Goal: Use online tool/utility: Utilize a website feature to perform a specific function

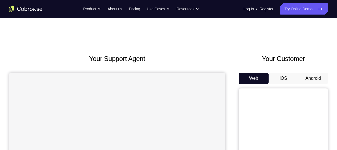
scroll to position [44, 0]
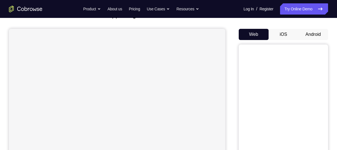
click at [308, 34] on button "Android" at bounding box center [313, 34] width 30 height 11
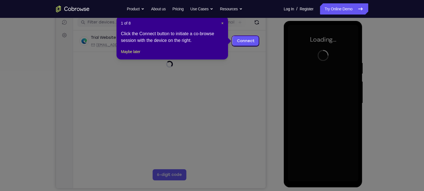
scroll to position [72, 0]
click at [131, 55] on button "Maybe later" at bounding box center [130, 51] width 19 height 7
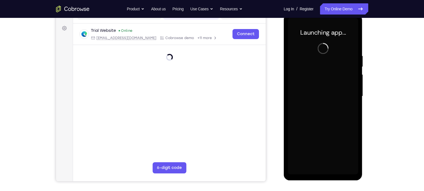
scroll to position [69, 0]
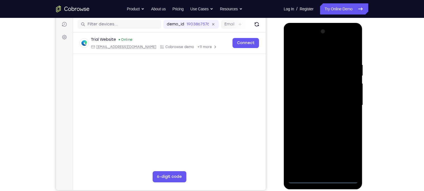
click at [323, 149] on div at bounding box center [323, 105] width 70 height 156
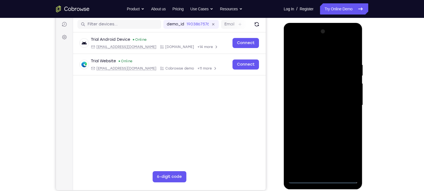
click at [336, 149] on div at bounding box center [323, 105] width 70 height 156
click at [319, 52] on div at bounding box center [323, 105] width 70 height 156
click at [336, 100] on div at bounding box center [323, 105] width 70 height 156
click at [316, 116] on div at bounding box center [323, 105] width 70 height 156
click at [306, 101] on div at bounding box center [323, 105] width 70 height 156
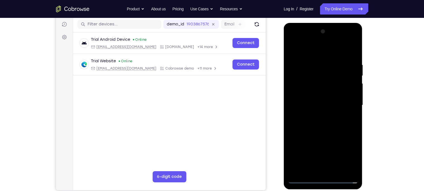
click at [307, 95] on div at bounding box center [323, 105] width 70 height 156
click at [308, 106] on div at bounding box center [323, 105] width 70 height 156
click at [322, 128] on div at bounding box center [323, 105] width 70 height 156
click at [336, 149] on div at bounding box center [323, 105] width 70 height 156
click at [326, 133] on div at bounding box center [323, 105] width 70 height 156
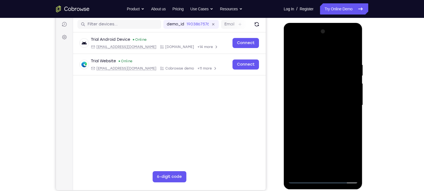
click at [336, 94] on div at bounding box center [323, 105] width 70 height 156
drag, startPoint x: 325, startPoint y: 51, endPoint x: 326, endPoint y: 26, distance: 25.1
click at [326, 26] on div at bounding box center [323, 106] width 79 height 166
click at [302, 149] on div at bounding box center [323, 105] width 70 height 156
click at [303, 149] on div at bounding box center [323, 105] width 70 height 156
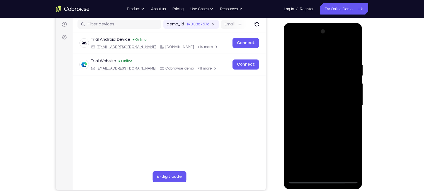
click at [336, 110] on div at bounding box center [323, 105] width 70 height 156
drag, startPoint x: 326, startPoint y: 85, endPoint x: 329, endPoint y: 99, distance: 14.2
click at [329, 99] on div at bounding box center [323, 105] width 70 height 156
drag, startPoint x: 324, startPoint y: 88, endPoint x: 323, endPoint y: 121, distance: 32.1
click at [323, 121] on div at bounding box center [323, 105] width 70 height 156
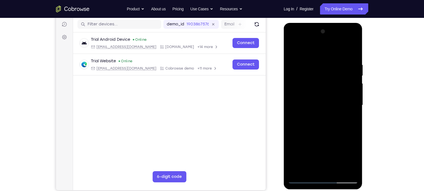
drag, startPoint x: 336, startPoint y: 80, endPoint x: 337, endPoint y: 97, distance: 17.6
click at [336, 97] on div at bounding box center [323, 105] width 70 height 156
drag, startPoint x: 323, startPoint y: 140, endPoint x: 330, endPoint y: 24, distance: 116.5
click at [330, 24] on div at bounding box center [323, 106] width 79 height 166
click at [293, 51] on div at bounding box center [323, 105] width 70 height 156
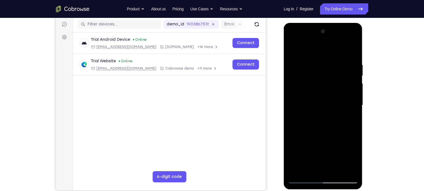
click at [336, 73] on div at bounding box center [323, 105] width 70 height 156
drag, startPoint x: 325, startPoint y: 63, endPoint x: 324, endPoint y: 83, distance: 19.5
click at [324, 83] on div at bounding box center [323, 105] width 70 height 156
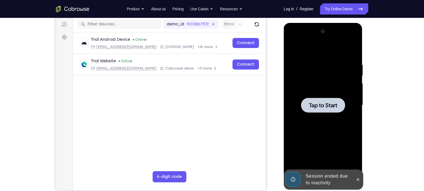
click at [322, 88] on div at bounding box center [323, 105] width 70 height 156
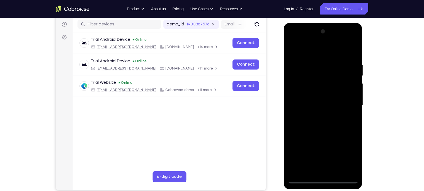
click at [324, 149] on div at bounding box center [323, 105] width 70 height 156
click at [336, 149] on div at bounding box center [323, 105] width 70 height 156
click at [330, 50] on div at bounding box center [323, 105] width 70 height 156
click at [336, 103] on div at bounding box center [323, 105] width 70 height 156
click at [318, 115] on div at bounding box center [323, 105] width 70 height 156
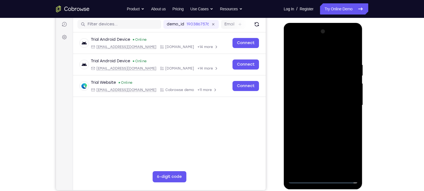
click at [316, 97] on div at bounding box center [323, 105] width 70 height 156
click at [316, 95] on div at bounding box center [323, 105] width 70 height 156
click at [314, 105] on div at bounding box center [323, 105] width 70 height 156
click at [332, 129] on div at bounding box center [323, 105] width 70 height 156
click at [336, 149] on div at bounding box center [323, 105] width 70 height 156
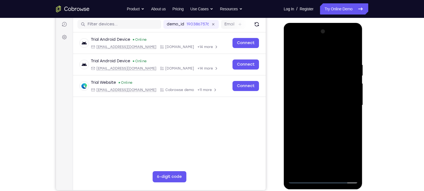
drag, startPoint x: 318, startPoint y: 49, endPoint x: 320, endPoint y: 18, distance: 31.4
click at [320, 23] on html "Online web based iOS Simulators and Android Emulators. Run iPhone, iPad, Mobile…" at bounding box center [324, 106] width 80 height 167
click at [330, 132] on div at bounding box center [323, 105] width 70 height 156
click at [331, 116] on div at bounding box center [323, 105] width 70 height 156
click at [304, 149] on div at bounding box center [323, 105] width 70 height 156
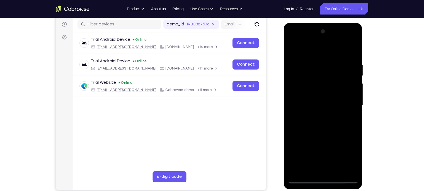
drag, startPoint x: 324, startPoint y: 147, endPoint x: 332, endPoint y: 112, distance: 35.6
click at [332, 112] on div at bounding box center [323, 105] width 70 height 156
click at [336, 97] on div at bounding box center [323, 105] width 70 height 156
click at [336, 98] on div at bounding box center [323, 105] width 70 height 156
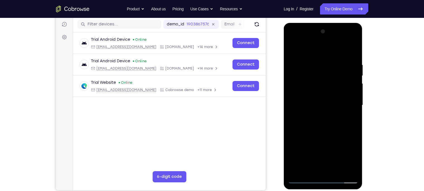
click at [336, 106] on div at bounding box center [323, 105] width 70 height 156
drag, startPoint x: 329, startPoint y: 157, endPoint x: 342, endPoint y: 92, distance: 65.9
click at [336, 92] on div at bounding box center [323, 105] width 70 height 156
drag, startPoint x: 324, startPoint y: 147, endPoint x: 330, endPoint y: 35, distance: 112.1
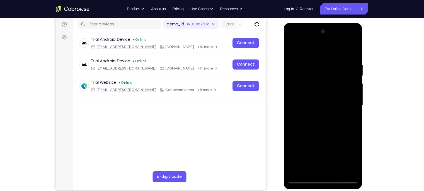
click at [330, 35] on div at bounding box center [323, 105] width 70 height 156
drag, startPoint x: 313, startPoint y: 143, endPoint x: 358, endPoint y: -9, distance: 158.4
click at [336, 23] on html "Online web based iOS Simulators and Android Emulators. Run iPhone, iPad, Mobile…" at bounding box center [324, 106] width 80 height 167
drag, startPoint x: 319, startPoint y: 142, endPoint x: 342, endPoint y: 62, distance: 83.1
click at [336, 62] on div at bounding box center [323, 105] width 70 height 156
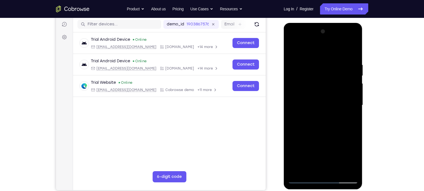
drag, startPoint x: 319, startPoint y: 153, endPoint x: 361, endPoint y: 30, distance: 129.7
click at [336, 30] on div at bounding box center [323, 106] width 79 height 166
drag, startPoint x: 318, startPoint y: 155, endPoint x: 343, endPoint y: 74, distance: 84.3
click at [336, 74] on div at bounding box center [323, 105] width 70 height 156
drag, startPoint x: 319, startPoint y: 156, endPoint x: 351, endPoint y: 60, distance: 101.2
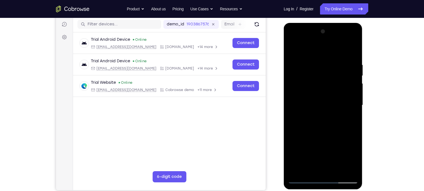
click at [336, 60] on div at bounding box center [323, 105] width 70 height 156
drag, startPoint x: 320, startPoint y: 147, endPoint x: 337, endPoint y: 76, distance: 73.2
click at [336, 76] on div at bounding box center [323, 105] width 70 height 156
drag, startPoint x: 326, startPoint y: 119, endPoint x: 373, endPoint y: -25, distance: 152.0
click at [336, 23] on html "Online web based iOS Simulators and Android Emulators. Run iPhone, iPad, Mobile…" at bounding box center [324, 106] width 80 height 167
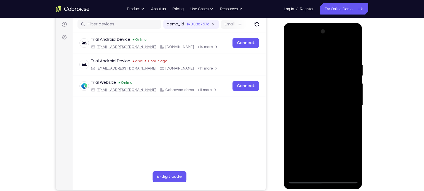
drag, startPoint x: 325, startPoint y: 152, endPoint x: 344, endPoint y: -6, distance: 159.1
click at [336, 23] on html "Online web based iOS Simulators and Android Emulators. Run iPhone, iPad, Mobile…" at bounding box center [324, 106] width 80 height 167
drag, startPoint x: 309, startPoint y: 132, endPoint x: 337, endPoint y: 42, distance: 94.8
click at [336, 42] on div at bounding box center [323, 105] width 70 height 156
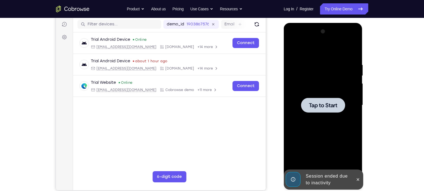
click at [316, 108] on span "Tap to Start" at bounding box center [323, 105] width 28 height 6
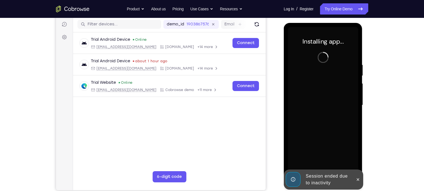
click at [332, 149] on div "Session ended due to inactivity" at bounding box center [328, 179] width 49 height 18
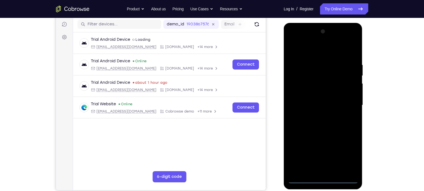
click at [321, 149] on div at bounding box center [323, 105] width 70 height 156
click at [336, 149] on div at bounding box center [323, 105] width 70 height 156
click at [306, 53] on div at bounding box center [323, 105] width 70 height 156
click at [336, 103] on div at bounding box center [323, 105] width 70 height 156
click at [314, 114] on div at bounding box center [323, 105] width 70 height 156
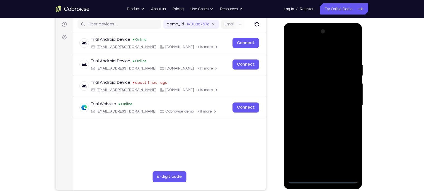
click at [314, 102] on div at bounding box center [323, 105] width 70 height 156
click at [307, 96] on div at bounding box center [323, 105] width 70 height 156
click at [311, 105] on div at bounding box center [323, 105] width 70 height 156
click at [326, 129] on div at bounding box center [323, 105] width 70 height 156
click at [336, 149] on div at bounding box center [323, 105] width 70 height 156
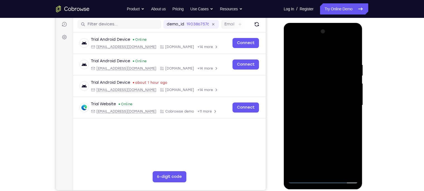
click at [318, 134] on div at bounding box center [323, 105] width 70 height 156
click at [334, 95] on div at bounding box center [323, 105] width 70 height 156
click at [304, 149] on div at bounding box center [323, 105] width 70 height 156
drag, startPoint x: 316, startPoint y: 51, endPoint x: 309, endPoint y: 3, distance: 48.6
click at [309, 23] on html "Online web based iOS Simulators and Android Emulators. Run iPhone, iPad, Mobile…" at bounding box center [324, 106] width 80 height 167
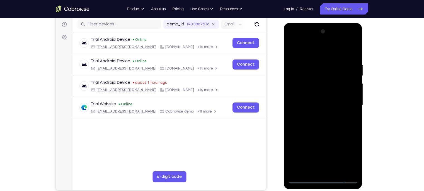
click at [296, 49] on div at bounding box center [323, 105] width 70 height 156
drag, startPoint x: 318, startPoint y: 132, endPoint x: 320, endPoint y: 33, distance: 99.1
click at [320, 33] on div at bounding box center [323, 105] width 70 height 156
drag, startPoint x: 309, startPoint y: 140, endPoint x: 318, endPoint y: 7, distance: 132.8
click at [318, 23] on html "Online web based iOS Simulators and Android Emulators. Run iPhone, iPad, Mobile…" at bounding box center [324, 106] width 80 height 167
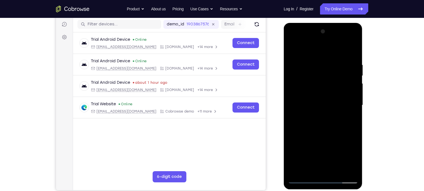
drag, startPoint x: 330, startPoint y: 89, endPoint x: 337, endPoint y: 174, distance: 84.8
click at [336, 149] on div at bounding box center [323, 105] width 70 height 156
click at [332, 149] on div at bounding box center [323, 105] width 70 height 156
click at [321, 44] on div at bounding box center [323, 105] width 70 height 156
click at [303, 149] on div at bounding box center [323, 105] width 70 height 156
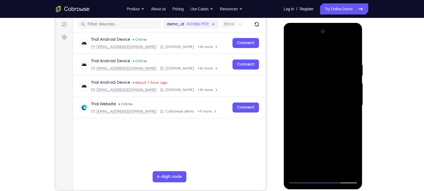
click at [304, 149] on div at bounding box center [323, 105] width 70 height 156
click at [305, 149] on div at bounding box center [323, 105] width 70 height 156
drag, startPoint x: 324, startPoint y: 154, endPoint x: 333, endPoint y: 14, distance: 140.9
click at [333, 23] on html "Online web based iOS Simulators and Android Emulators. Run iPhone, iPad, Mobile…" at bounding box center [324, 106] width 80 height 167
drag, startPoint x: 310, startPoint y: 148, endPoint x: 369, endPoint y: -42, distance: 198.7
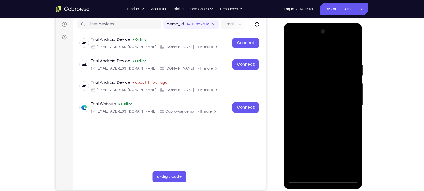
click at [336, 23] on html "Online web based iOS Simulators and Android Emulators. Run iPhone, iPad, Mobile…" at bounding box center [324, 106] width 80 height 167
click at [336, 149] on div at bounding box center [323, 105] width 70 height 156
click at [315, 97] on div at bounding box center [323, 105] width 70 height 156
click at [290, 50] on div at bounding box center [323, 105] width 70 height 156
click at [293, 50] on div at bounding box center [323, 105] width 70 height 156
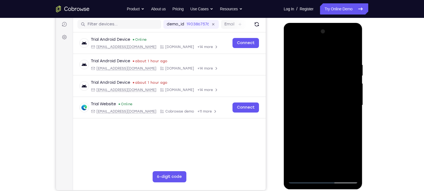
drag, startPoint x: 326, startPoint y: 155, endPoint x: 336, endPoint y: 23, distance: 132.9
click at [336, 23] on div at bounding box center [323, 106] width 79 height 166
drag, startPoint x: 317, startPoint y: 149, endPoint x: 338, endPoint y: -16, distance: 166.2
click at [336, 23] on html "Online web based iOS Simulators and Android Emulators. Run iPhone, iPad, Mobile…" at bounding box center [324, 106] width 80 height 167
drag, startPoint x: 311, startPoint y: 155, endPoint x: 311, endPoint y: 98, distance: 57.8
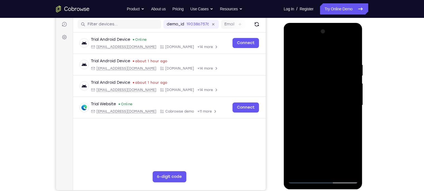
click at [311, 98] on div at bounding box center [323, 105] width 70 height 156
drag, startPoint x: 310, startPoint y: 156, endPoint x: 316, endPoint y: 77, distance: 78.6
click at [316, 77] on div at bounding box center [323, 105] width 70 height 156
drag, startPoint x: 324, startPoint y: 153, endPoint x: 336, endPoint y: 25, distance: 129.1
click at [336, 25] on div at bounding box center [323, 106] width 79 height 166
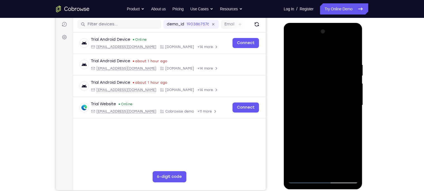
click at [336, 149] on div at bounding box center [323, 105] width 70 height 156
click at [315, 96] on div at bounding box center [323, 105] width 70 height 156
click at [302, 51] on div at bounding box center [323, 105] width 70 height 156
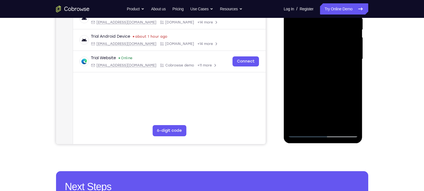
click at [299, 126] on div at bounding box center [323, 59] width 70 height 156
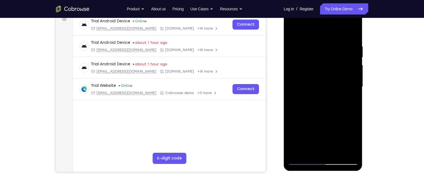
scroll to position [87, 0]
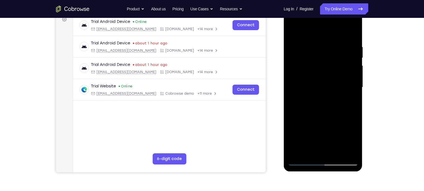
click at [336, 149] on div at bounding box center [323, 87] width 70 height 156
click at [327, 129] on div at bounding box center [323, 87] width 70 height 156
click at [323, 74] on div at bounding box center [323, 87] width 70 height 156
click at [293, 40] on div at bounding box center [323, 87] width 70 height 156
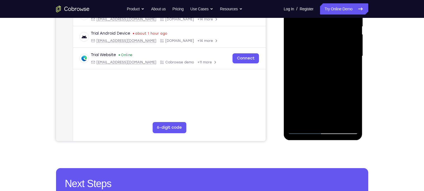
scroll to position [119, 0]
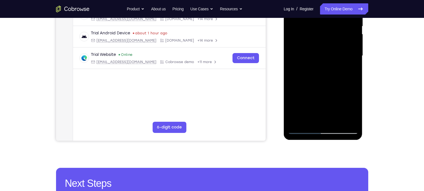
click at [306, 98] on div at bounding box center [323, 56] width 70 height 156
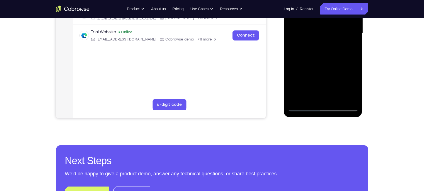
scroll to position [141, 0]
drag, startPoint x: 327, startPoint y: 64, endPoint x: 334, endPoint y: 94, distance: 30.2
click at [334, 94] on div at bounding box center [323, 33] width 70 height 156
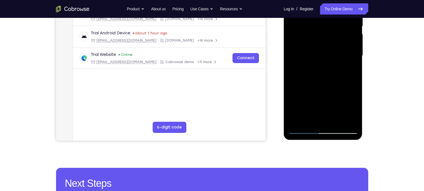
click at [336, 57] on div at bounding box center [323, 56] width 70 height 156
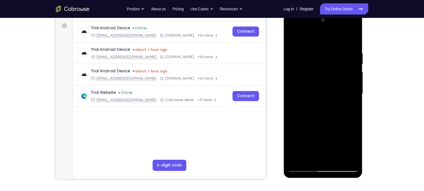
scroll to position [81, 0]
click at [336, 95] on div at bounding box center [323, 94] width 70 height 156
click at [294, 35] on div at bounding box center [323, 94] width 70 height 156
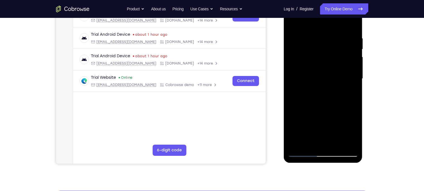
scroll to position [96, 0]
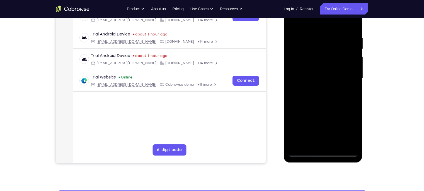
click at [296, 78] on div at bounding box center [323, 78] width 70 height 156
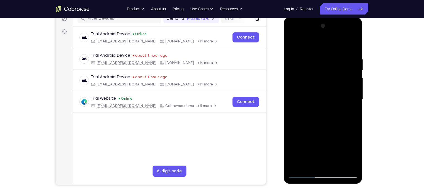
scroll to position [79, 0]
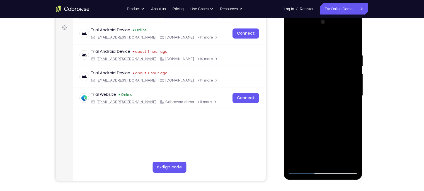
click at [336, 95] on div at bounding box center [323, 96] width 70 height 156
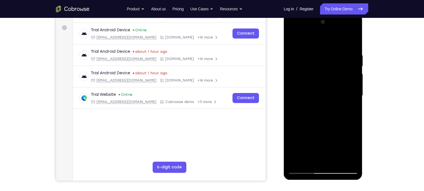
click at [336, 95] on div at bounding box center [323, 96] width 70 height 156
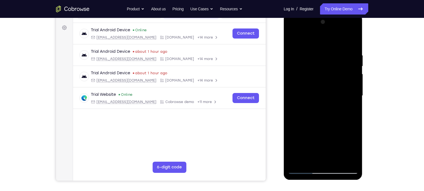
click at [336, 95] on div at bounding box center [323, 96] width 70 height 156
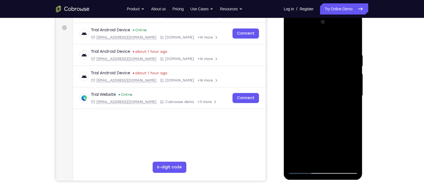
click at [336, 95] on div at bounding box center [323, 96] width 70 height 156
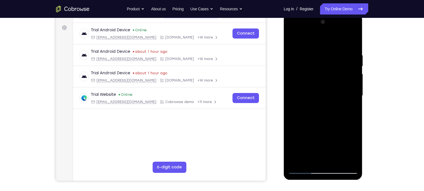
click at [336, 95] on div at bounding box center [323, 96] width 70 height 156
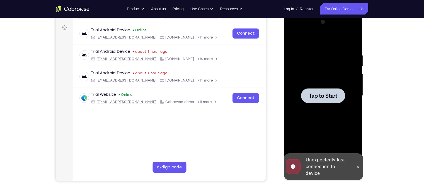
click at [333, 98] on span "Tap to Start" at bounding box center [323, 96] width 28 height 6
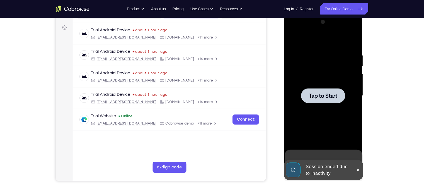
click at [307, 107] on div at bounding box center [323, 96] width 70 height 156
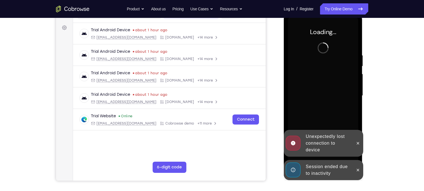
click at [319, 149] on div "Session ended due to inactivity" at bounding box center [328, 170] width 49 height 18
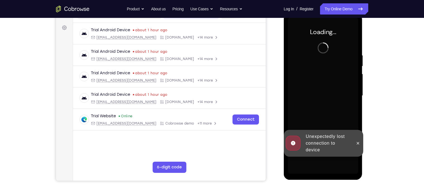
click at [320, 148] on div "Unexpectedly lost connection to device" at bounding box center [328, 143] width 49 height 25
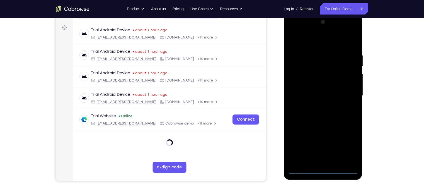
click at [324, 149] on div at bounding box center [323, 96] width 70 height 156
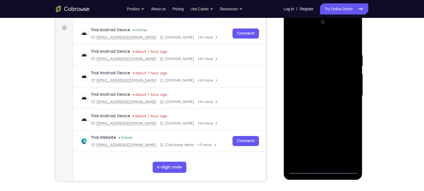
click at [336, 144] on div at bounding box center [323, 96] width 70 height 156
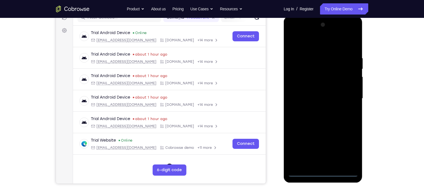
scroll to position [75, 0]
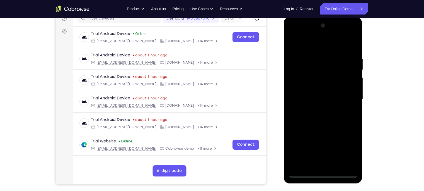
click at [317, 45] on div at bounding box center [323, 99] width 70 height 156
click at [336, 98] on div at bounding box center [323, 99] width 70 height 156
click at [317, 109] on div at bounding box center [323, 99] width 70 height 156
click at [324, 94] on div at bounding box center [323, 99] width 70 height 156
click at [304, 78] on div at bounding box center [323, 99] width 70 height 156
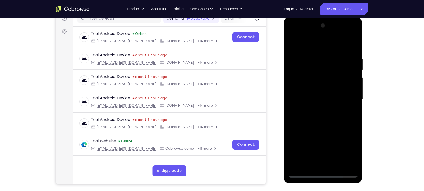
click at [306, 86] on div at bounding box center [323, 99] width 70 height 156
click at [309, 98] on div at bounding box center [323, 99] width 70 height 156
click at [325, 121] on div at bounding box center [323, 99] width 70 height 156
click at [336, 149] on div at bounding box center [323, 99] width 70 height 156
drag, startPoint x: 321, startPoint y: 48, endPoint x: 324, endPoint y: -8, distance: 56.1
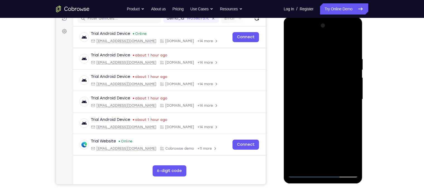
click at [324, 17] on html "Online web based iOS Simulators and Android Emulators. Run iPhone, iPad, Mobile…" at bounding box center [324, 100] width 80 height 167
click at [317, 132] on div at bounding box center [323, 99] width 70 height 156
click at [325, 106] on div at bounding box center [323, 99] width 70 height 156
drag, startPoint x: 320, startPoint y: 71, endPoint x: 337, endPoint y: 140, distance: 70.2
click at [336, 140] on div at bounding box center [323, 99] width 70 height 156
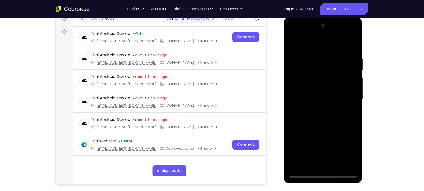
click at [292, 44] on div at bounding box center [323, 99] width 70 height 156
click at [317, 93] on div at bounding box center [323, 99] width 70 height 156
drag, startPoint x: 323, startPoint y: 85, endPoint x: 323, endPoint y: 128, distance: 43.8
click at [323, 128] on div at bounding box center [323, 99] width 70 height 156
click at [293, 43] on div at bounding box center [323, 99] width 70 height 156
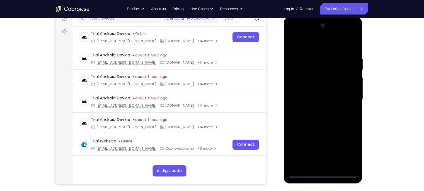
click at [323, 115] on div at bounding box center [323, 99] width 70 height 156
click at [292, 44] on div at bounding box center [323, 99] width 70 height 156
click at [321, 128] on div at bounding box center [323, 99] width 70 height 156
click at [292, 42] on div at bounding box center [323, 99] width 70 height 156
click at [318, 116] on div at bounding box center [323, 99] width 70 height 156
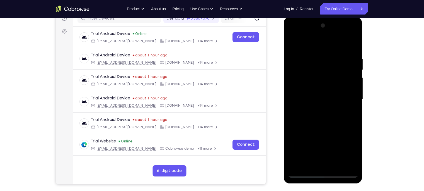
click at [293, 44] on div at bounding box center [323, 99] width 70 height 156
click at [294, 43] on div at bounding box center [323, 99] width 70 height 156
drag, startPoint x: 332, startPoint y: 138, endPoint x: 352, endPoint y: 40, distance: 100.0
click at [336, 40] on div at bounding box center [323, 99] width 70 height 156
drag, startPoint x: 315, startPoint y: 137, endPoint x: 324, endPoint y: 25, distance: 112.5
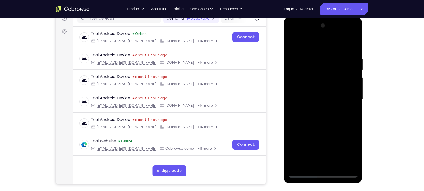
click at [324, 25] on div at bounding box center [323, 99] width 70 height 156
drag, startPoint x: 314, startPoint y: 133, endPoint x: 326, endPoint y: 25, distance: 108.6
click at [326, 25] on div at bounding box center [323, 99] width 70 height 156
drag, startPoint x: 312, startPoint y: 140, endPoint x: 341, endPoint y: -27, distance: 168.5
click at [336, 17] on html "Online web based iOS Simulators and Android Emulators. Run iPhone, iPad, Mobile…" at bounding box center [324, 100] width 80 height 167
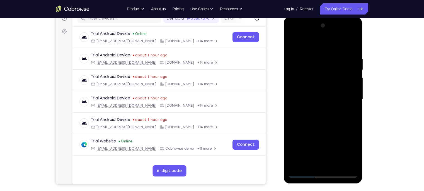
click at [336, 149] on div at bounding box center [323, 99] width 70 height 156
click at [293, 43] on div at bounding box center [323, 99] width 70 height 156
drag, startPoint x: 331, startPoint y: 128, endPoint x: 341, endPoint y: -21, distance: 149.1
click at [336, 17] on html "Online web based iOS Simulators and Android Emulators. Run iPhone, iPad, Mobile…" at bounding box center [324, 100] width 80 height 167
drag, startPoint x: 318, startPoint y: 149, endPoint x: 332, endPoint y: 49, distance: 100.3
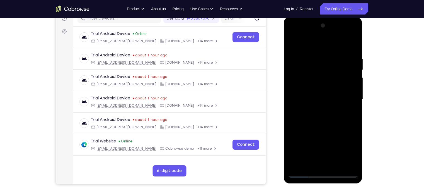
click at [332, 49] on div at bounding box center [323, 99] width 70 height 156
drag, startPoint x: 326, startPoint y: 149, endPoint x: 359, endPoint y: -5, distance: 157.4
click at [336, 17] on html "Online web based iOS Simulators and Android Emulators. Run iPhone, iPad, Mobile…" at bounding box center [324, 100] width 80 height 167
click at [336, 149] on div at bounding box center [323, 99] width 70 height 156
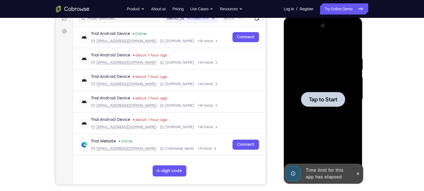
click at [327, 125] on div at bounding box center [323, 99] width 70 height 156
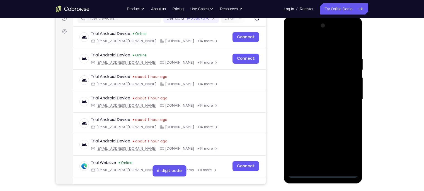
click at [324, 149] on div at bounding box center [323, 99] width 70 height 156
click at [336, 148] on div at bounding box center [323, 99] width 70 height 156
click at [315, 44] on div at bounding box center [323, 99] width 70 height 156
click at [336, 100] on div at bounding box center [323, 99] width 70 height 156
click at [316, 111] on div at bounding box center [323, 99] width 70 height 156
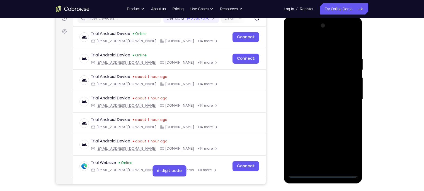
click at [312, 92] on div at bounding box center [323, 99] width 70 height 156
click at [315, 89] on div at bounding box center [323, 99] width 70 height 156
click at [314, 100] on div at bounding box center [323, 99] width 70 height 156
click at [308, 119] on div at bounding box center [323, 99] width 70 height 156
click at [336, 108] on div at bounding box center [323, 99] width 70 height 156
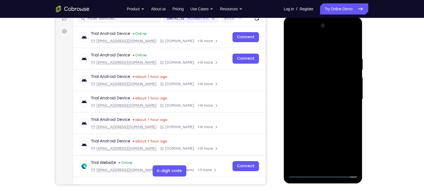
click at [321, 98] on div at bounding box center [323, 99] width 70 height 156
click at [330, 115] on div at bounding box center [323, 99] width 70 height 156
click at [325, 119] on div at bounding box center [323, 99] width 70 height 156
click at [328, 115] on div at bounding box center [323, 99] width 70 height 156
click at [332, 122] on div at bounding box center [323, 99] width 70 height 156
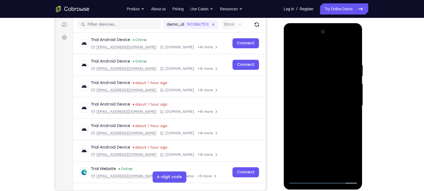
scroll to position [69, 0]
drag, startPoint x: 316, startPoint y: 52, endPoint x: 318, endPoint y: 12, distance: 39.6
click at [318, 23] on html "Online web based iOS Simulators and Android Emulators. Run iPhone, iPad, Mobile…" at bounding box center [324, 106] width 80 height 167
click at [323, 121] on div at bounding box center [323, 106] width 70 height 156
click at [313, 125] on div at bounding box center [323, 106] width 70 height 156
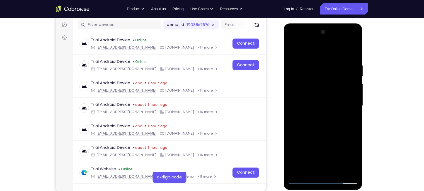
click at [313, 125] on div at bounding box center [323, 106] width 70 height 156
click at [309, 126] on div at bounding box center [323, 106] width 70 height 156
click at [315, 123] on div at bounding box center [323, 106] width 70 height 156
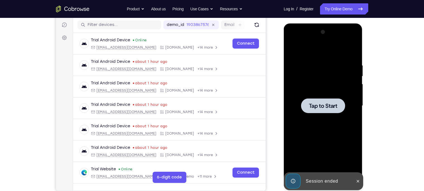
click at [314, 124] on div at bounding box center [323, 106] width 70 height 156
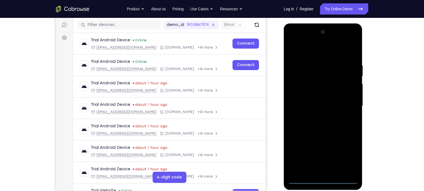
click at [323, 149] on div at bounding box center [323, 106] width 70 height 156
click at [324, 149] on div at bounding box center [323, 106] width 70 height 156
click at [336, 149] on div at bounding box center [323, 106] width 70 height 156
click at [311, 50] on div at bounding box center [323, 106] width 70 height 156
click at [336, 105] on div at bounding box center [323, 106] width 70 height 156
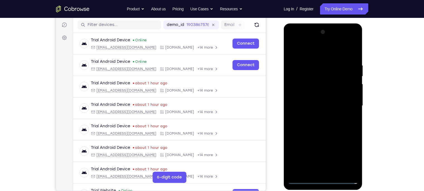
click at [316, 116] on div at bounding box center [323, 106] width 70 height 156
click at [308, 100] on div at bounding box center [323, 106] width 70 height 156
click at [313, 96] on div at bounding box center [323, 106] width 70 height 156
click at [322, 106] on div at bounding box center [323, 106] width 70 height 156
click at [321, 123] on div at bounding box center [323, 106] width 70 height 156
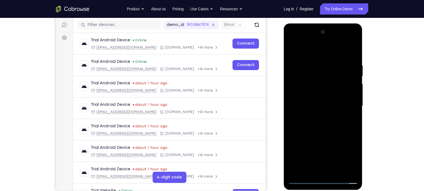
click at [336, 113] on div at bounding box center [323, 106] width 70 height 156
click at [330, 106] on div at bounding box center [323, 106] width 70 height 156
click at [321, 123] on div at bounding box center [323, 106] width 70 height 156
click at [314, 122] on div at bounding box center [323, 106] width 70 height 156
click at [318, 125] on div at bounding box center [323, 106] width 70 height 156
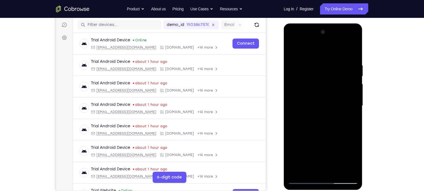
click at [310, 123] on div at bounding box center [323, 106] width 70 height 156
click at [336, 124] on div at bounding box center [323, 106] width 70 height 156
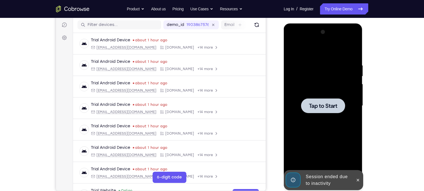
click at [314, 134] on div at bounding box center [323, 106] width 70 height 156
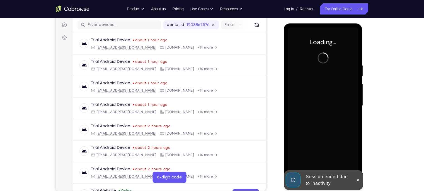
click at [322, 149] on div "Session ended due to inactivity" at bounding box center [328, 180] width 49 height 18
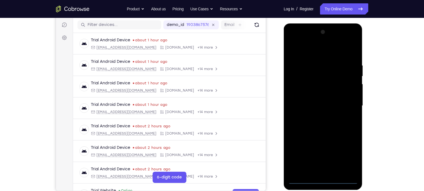
click at [324, 149] on div at bounding box center [323, 106] width 70 height 156
click at [336, 149] on div at bounding box center [323, 106] width 70 height 156
click at [311, 52] on div at bounding box center [323, 106] width 70 height 156
click at [336, 101] on div at bounding box center [323, 106] width 70 height 156
click at [316, 114] on div at bounding box center [323, 106] width 70 height 156
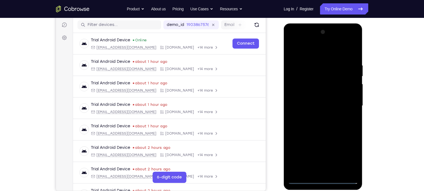
click at [312, 99] on div at bounding box center [323, 106] width 70 height 156
click at [314, 95] on div at bounding box center [323, 106] width 70 height 156
click at [314, 106] on div at bounding box center [323, 106] width 70 height 156
click at [322, 128] on div at bounding box center [323, 106] width 70 height 156
click at [336, 149] on div at bounding box center [323, 106] width 70 height 156
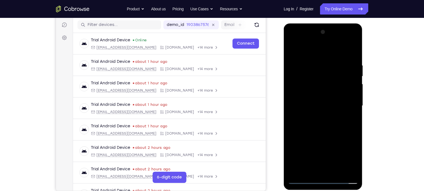
drag, startPoint x: 318, startPoint y: 52, endPoint x: 319, endPoint y: 10, distance: 42.1
click at [319, 23] on html "Online web based iOS Simulators and Android Emulators. Run iPhone, iPad, Mobile…" at bounding box center [324, 106] width 80 height 167
click at [324, 136] on div at bounding box center [323, 106] width 70 height 156
click at [336, 111] on div at bounding box center [323, 106] width 70 height 156
click at [304, 149] on div at bounding box center [323, 106] width 70 height 156
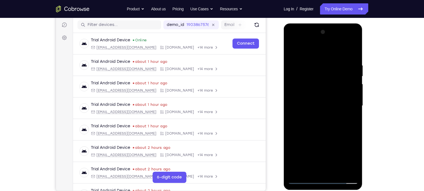
click at [326, 111] on div at bounding box center [323, 106] width 70 height 156
drag, startPoint x: 340, startPoint y: 93, endPoint x: 341, endPoint y: 116, distance: 22.9
click at [336, 116] on div at bounding box center [323, 106] width 70 height 156
drag, startPoint x: 339, startPoint y: 89, endPoint x: 353, endPoint y: 159, distance: 71.0
click at [336, 149] on div at bounding box center [323, 106] width 70 height 156
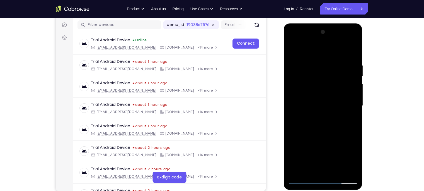
click at [292, 50] on div at bounding box center [323, 106] width 70 height 156
click at [335, 136] on div at bounding box center [323, 106] width 70 height 156
click at [303, 149] on div at bounding box center [323, 106] width 70 height 156
click at [304, 149] on div at bounding box center [323, 106] width 70 height 156
click at [293, 52] on div at bounding box center [323, 106] width 70 height 156
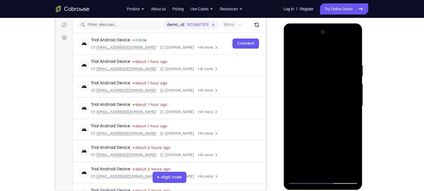
click at [293, 52] on div at bounding box center [323, 106] width 70 height 156
click at [336, 149] on div at bounding box center [323, 106] width 70 height 156
click at [303, 51] on div at bounding box center [323, 106] width 70 height 156
click at [294, 50] on div at bounding box center [323, 106] width 70 height 156
click at [311, 149] on div at bounding box center [323, 106] width 70 height 156
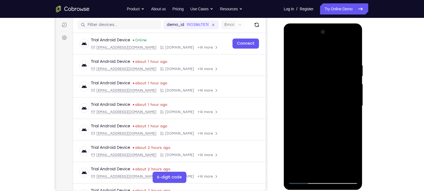
click at [310, 51] on div at bounding box center [323, 106] width 70 height 156
click at [336, 122] on div at bounding box center [323, 106] width 70 height 156
click at [328, 97] on div at bounding box center [323, 106] width 70 height 156
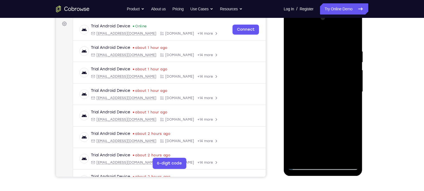
scroll to position [83, 0]
click at [303, 36] on div at bounding box center [323, 91] width 70 height 156
drag, startPoint x: 311, startPoint y: 138, endPoint x: 307, endPoint y: 114, distance: 24.0
click at [307, 114] on div at bounding box center [323, 91] width 70 height 156
click at [293, 34] on div at bounding box center [323, 91] width 70 height 156
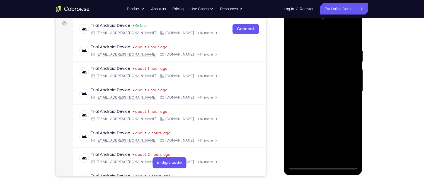
click at [292, 35] on div at bounding box center [323, 91] width 70 height 156
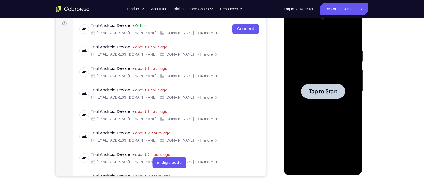
click at [314, 105] on div at bounding box center [323, 91] width 70 height 156
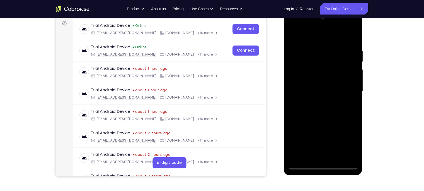
click at [323, 149] on div at bounding box center [323, 91] width 70 height 156
click at [336, 140] on div at bounding box center [323, 91] width 70 height 156
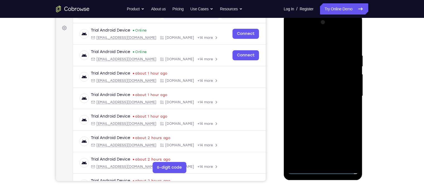
scroll to position [78, 0]
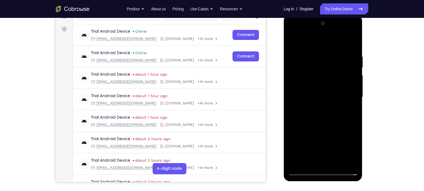
click at [309, 40] on div at bounding box center [323, 97] width 70 height 156
click at [336, 94] on div at bounding box center [323, 97] width 70 height 156
click at [316, 107] on div at bounding box center [323, 97] width 70 height 156
click at [309, 90] on div at bounding box center [323, 97] width 70 height 156
click at [313, 86] on div at bounding box center [323, 97] width 70 height 156
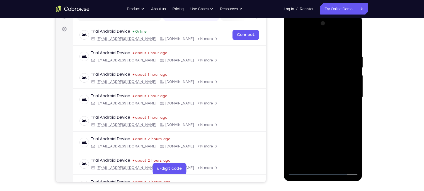
click at [336, 85] on div at bounding box center [323, 97] width 70 height 156
click at [306, 88] on div at bounding box center [323, 97] width 70 height 156
click at [308, 95] on div at bounding box center [323, 97] width 70 height 156
click at [324, 117] on div at bounding box center [323, 97] width 70 height 156
click at [324, 116] on div at bounding box center [323, 97] width 70 height 156
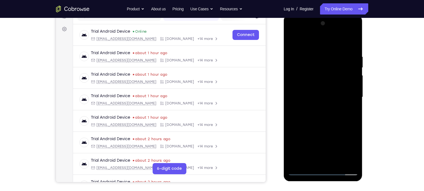
drag, startPoint x: 316, startPoint y: 44, endPoint x: 320, endPoint y: 16, distance: 27.7
click at [320, 16] on div at bounding box center [323, 98] width 79 height 166
click at [316, 116] on div at bounding box center [323, 97] width 70 height 156
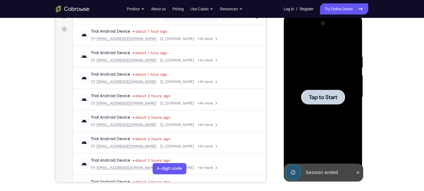
click at [324, 91] on div at bounding box center [323, 97] width 44 height 15
click at [336, 148] on div at bounding box center [323, 97] width 70 height 156
click at [336, 149] on icon at bounding box center [358, 172] width 4 height 4
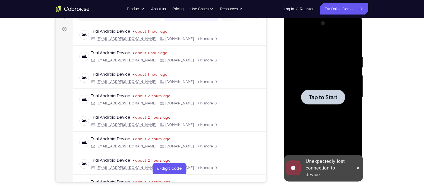
click at [332, 102] on div at bounding box center [323, 97] width 44 height 15
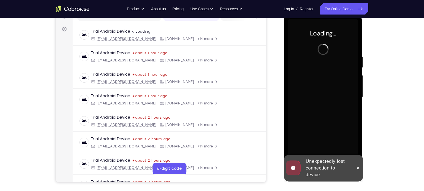
click at [327, 149] on div "Unexpectedly lost connection to device" at bounding box center [328, 168] width 49 height 25
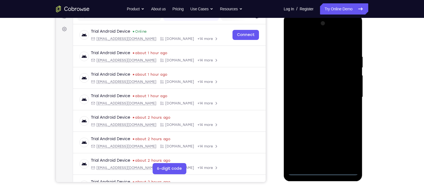
click at [326, 149] on div at bounding box center [323, 97] width 70 height 156
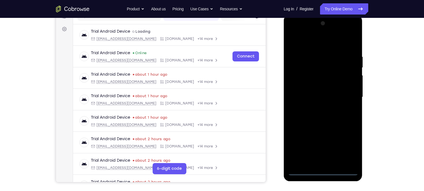
click at [336, 148] on div at bounding box center [323, 97] width 70 height 156
click at [333, 46] on div at bounding box center [323, 97] width 70 height 156
click at [336, 96] on div at bounding box center [323, 97] width 70 height 156
click at [316, 109] on div at bounding box center [323, 97] width 70 height 156
click at [305, 90] on div at bounding box center [323, 97] width 70 height 156
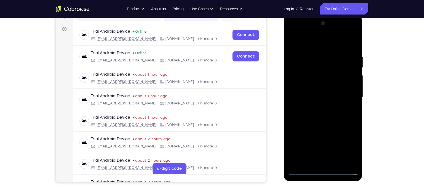
click at [310, 85] on div at bounding box center [323, 97] width 70 height 156
click at [311, 96] on div at bounding box center [323, 97] width 70 height 156
click at [326, 118] on div at bounding box center [323, 97] width 70 height 156
click at [336, 149] on div at bounding box center [323, 97] width 70 height 156
drag, startPoint x: 313, startPoint y: 39, endPoint x: 317, endPoint y: -8, distance: 47.3
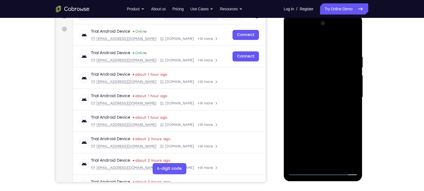
click at [317, 15] on html "Online web based iOS Simulators and Android Emulators. Run iPhone, iPad, Mobile…" at bounding box center [324, 98] width 80 height 167
click at [316, 126] on div at bounding box center [323, 97] width 70 height 156
click at [323, 100] on div at bounding box center [323, 97] width 70 height 156
drag, startPoint x: 326, startPoint y: 70, endPoint x: 323, endPoint y: 72, distance: 4.0
click at [323, 72] on div at bounding box center [323, 97] width 70 height 156
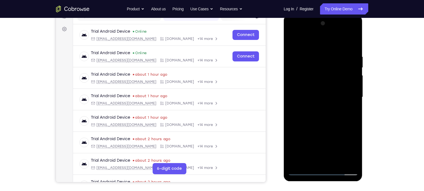
click at [293, 42] on div at bounding box center [323, 97] width 70 height 156
click at [320, 125] on div at bounding box center [323, 97] width 70 height 156
click at [294, 42] on div at bounding box center [323, 97] width 70 height 156
click at [323, 116] on div at bounding box center [323, 97] width 70 height 156
click at [294, 41] on div at bounding box center [323, 97] width 70 height 156
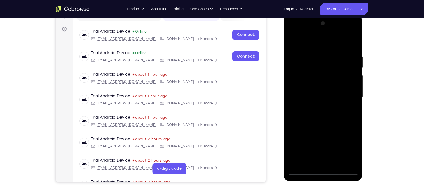
click at [319, 91] on div at bounding box center [323, 97] width 70 height 156
drag, startPoint x: 344, startPoint y: 57, endPoint x: 340, endPoint y: 124, distance: 67.4
click at [336, 124] on div at bounding box center [323, 97] width 70 height 156
drag, startPoint x: 329, startPoint y: 135, endPoint x: 333, endPoint y: 76, distance: 58.7
click at [333, 76] on div at bounding box center [323, 97] width 70 height 156
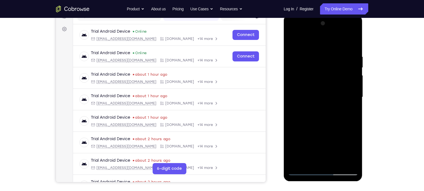
click at [294, 43] on div at bounding box center [323, 97] width 70 height 156
click at [295, 41] on div at bounding box center [323, 97] width 70 height 156
click at [294, 42] on div at bounding box center [323, 97] width 70 height 156
drag, startPoint x: 325, startPoint y: 133, endPoint x: 340, endPoint y: -11, distance: 144.7
click at [336, 15] on html "Online web based iOS Simulators and Android Emulators. Run iPhone, iPad, Mobile…" at bounding box center [324, 98] width 80 height 167
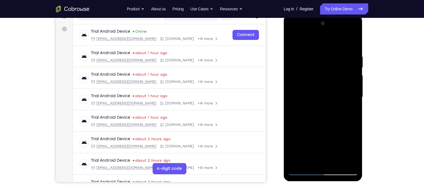
click at [336, 149] on div at bounding box center [323, 97] width 70 height 156
drag, startPoint x: 337, startPoint y: 67, endPoint x: 335, endPoint y: 115, distance: 48.0
click at [335, 115] on div at bounding box center [323, 97] width 70 height 156
click at [297, 51] on div at bounding box center [323, 97] width 70 height 156
click at [315, 88] on div at bounding box center [323, 97] width 70 height 156
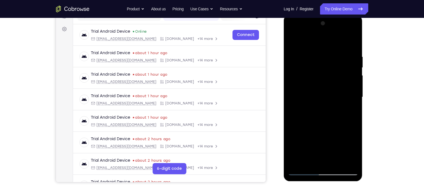
click at [299, 66] on div at bounding box center [323, 97] width 70 height 156
click at [336, 96] on div at bounding box center [323, 97] width 70 height 156
click at [336, 44] on div at bounding box center [323, 97] width 70 height 156
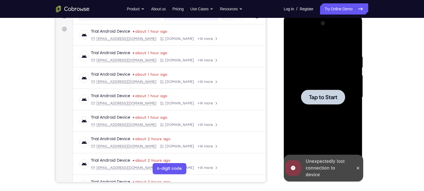
click at [298, 93] on div at bounding box center [323, 97] width 70 height 156
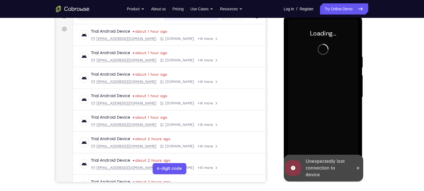
click at [336, 149] on div "Unexpectedly lost connection to device" at bounding box center [328, 168] width 49 height 25
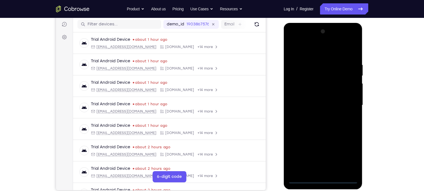
scroll to position [70, 0]
click at [322, 149] on div at bounding box center [323, 105] width 70 height 156
click at [336, 149] on div at bounding box center [323, 105] width 70 height 156
click at [307, 50] on div at bounding box center [323, 105] width 70 height 156
click at [336, 105] on div at bounding box center [323, 105] width 70 height 156
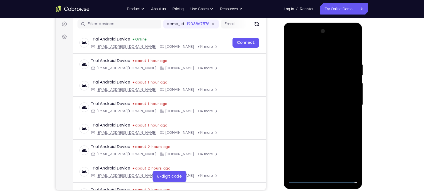
click at [318, 116] on div at bounding box center [323, 105] width 70 height 156
click at [305, 100] on div at bounding box center [323, 105] width 70 height 156
click at [310, 94] on div at bounding box center [323, 105] width 70 height 156
click at [310, 104] on div at bounding box center [323, 105] width 70 height 156
click at [322, 128] on div at bounding box center [323, 105] width 70 height 156
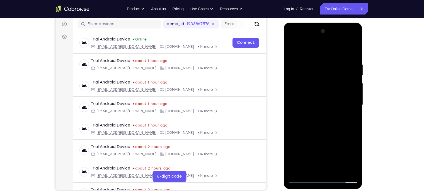
click at [336, 149] on div at bounding box center [323, 105] width 70 height 156
drag, startPoint x: 309, startPoint y: 50, endPoint x: 309, endPoint y: 34, distance: 16.2
click at [309, 34] on div at bounding box center [323, 105] width 70 height 156
click at [322, 135] on div at bounding box center [323, 105] width 70 height 156
click at [298, 66] on div at bounding box center [323, 105] width 70 height 156
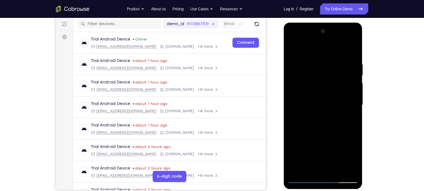
click at [324, 106] on div at bounding box center [323, 105] width 70 height 156
click at [303, 85] on div at bounding box center [323, 105] width 70 height 156
click at [310, 88] on div at bounding box center [323, 105] width 70 height 156
click at [293, 49] on div at bounding box center [323, 105] width 70 height 156
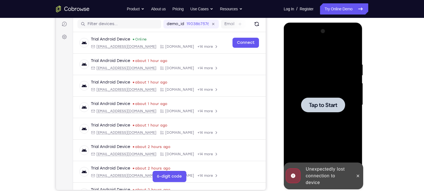
click at [311, 119] on div at bounding box center [323, 105] width 70 height 156
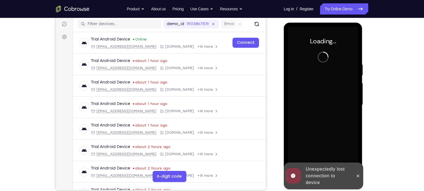
click at [333, 149] on div "Unexpectedly lost connection to device" at bounding box center [328, 176] width 49 height 25
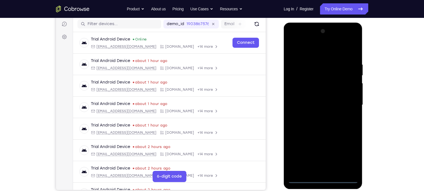
click at [324, 149] on div at bounding box center [323, 105] width 70 height 156
click at [336, 149] on div at bounding box center [323, 105] width 70 height 156
click at [309, 52] on div at bounding box center [323, 105] width 70 height 156
click at [336, 103] on div at bounding box center [323, 105] width 70 height 156
click at [317, 115] on div at bounding box center [323, 105] width 70 height 156
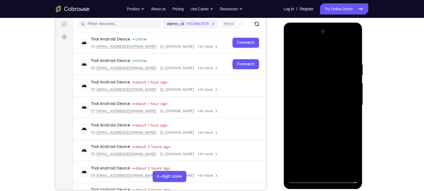
click at [306, 99] on div at bounding box center [323, 105] width 70 height 156
click at [310, 95] on div at bounding box center [323, 105] width 70 height 156
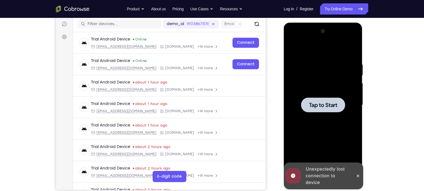
click at [311, 100] on div at bounding box center [323, 104] width 44 height 15
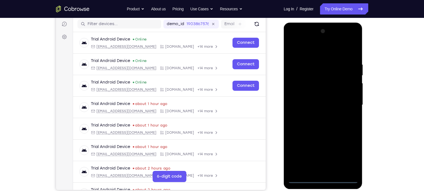
click at [324, 149] on div at bounding box center [323, 105] width 70 height 156
click at [336, 149] on div at bounding box center [323, 105] width 70 height 156
click at [318, 51] on div at bounding box center [323, 105] width 70 height 156
click at [336, 105] on div at bounding box center [323, 105] width 70 height 156
click at [314, 115] on div at bounding box center [323, 105] width 70 height 156
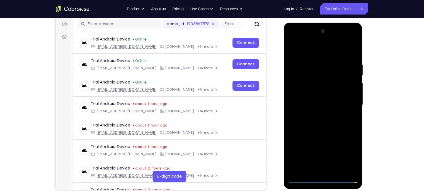
click at [312, 101] on div at bounding box center [323, 105] width 70 height 156
click at [312, 95] on div at bounding box center [323, 105] width 70 height 156
click at [309, 103] on div at bounding box center [323, 105] width 70 height 156
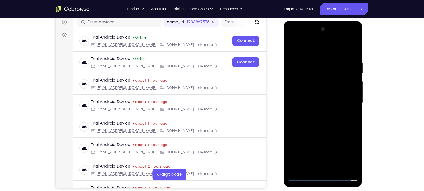
scroll to position [72, 0]
click at [323, 119] on div at bounding box center [323, 103] width 70 height 156
click at [336, 111] on div at bounding box center [323, 103] width 70 height 156
click at [318, 101] on div at bounding box center [323, 103] width 70 height 156
click at [323, 121] on div at bounding box center [323, 103] width 70 height 156
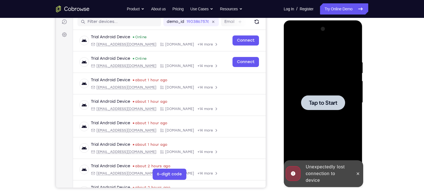
click at [319, 116] on div at bounding box center [323, 103] width 70 height 156
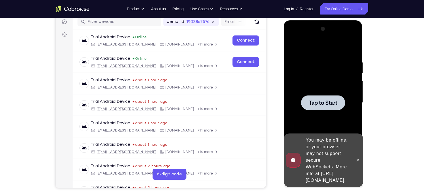
click at [323, 108] on div at bounding box center [323, 102] width 44 height 15
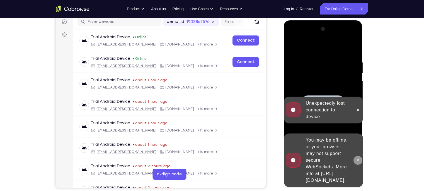
click at [336, 149] on button at bounding box center [358, 160] width 9 height 9
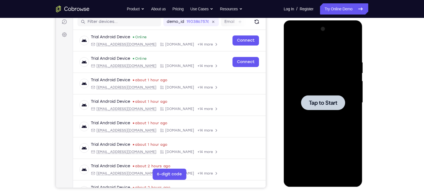
click at [321, 124] on div at bounding box center [323, 103] width 70 height 156
click at [323, 109] on div at bounding box center [323, 102] width 44 height 15
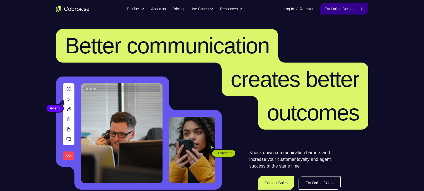
click at [325, 10] on link "Try Online Demo" at bounding box center [344, 8] width 48 height 11
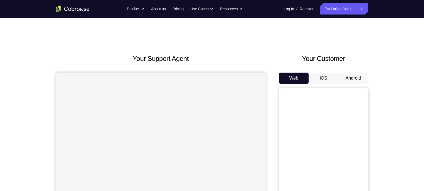
click at [354, 77] on button "Android" at bounding box center [354, 78] width 30 height 11
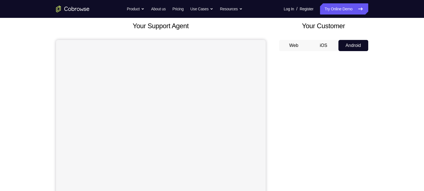
scroll to position [33, 0]
click at [269, 75] on div "Your Support Agent Your Customer Web iOS Android" at bounding box center [212, 123] width 312 height 206
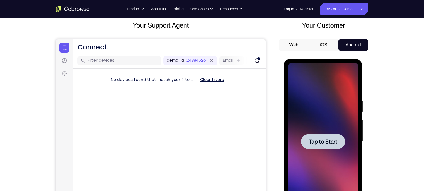
scroll to position [0, 0]
click at [317, 139] on span "Tap to Start" at bounding box center [323, 142] width 28 height 6
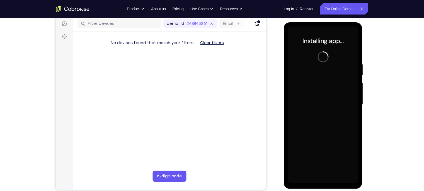
scroll to position [70, 0]
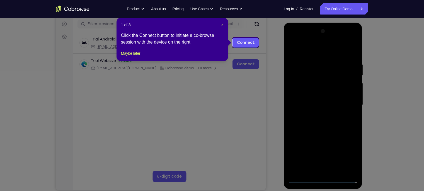
click at [133, 56] on div "1 of 8 × Click the Connect button to initiate a co-browse session with the devi…" at bounding box center [173, 40] width 112 height 44
click at [134, 57] on button "Maybe later" at bounding box center [130, 53] width 19 height 7
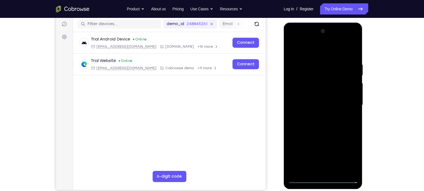
click at [323, 179] on div at bounding box center [323, 105] width 70 height 156
click at [350, 155] on div at bounding box center [323, 105] width 70 height 156
click at [327, 51] on div at bounding box center [323, 105] width 70 height 156
click at [351, 99] on div at bounding box center [323, 105] width 70 height 156
click at [317, 113] on div at bounding box center [323, 105] width 70 height 156
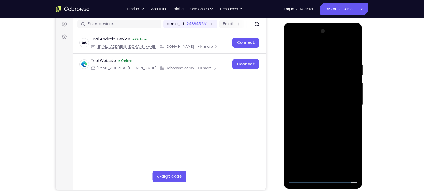
click at [316, 115] on div at bounding box center [323, 105] width 70 height 156
click at [311, 100] on div at bounding box center [323, 105] width 70 height 156
click at [316, 92] on div at bounding box center [323, 105] width 70 height 156
click at [319, 106] on div at bounding box center [323, 105] width 70 height 156
click at [329, 127] on div at bounding box center [323, 105] width 70 height 156
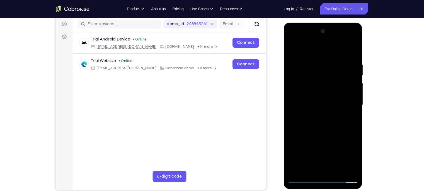
click at [337, 170] on div at bounding box center [323, 105] width 70 height 156
click at [323, 134] on div at bounding box center [323, 105] width 70 height 156
click at [321, 134] on div at bounding box center [323, 105] width 70 height 156
click at [303, 178] on div at bounding box center [323, 105] width 70 height 156
click at [317, 122] on div at bounding box center [323, 105] width 70 height 156
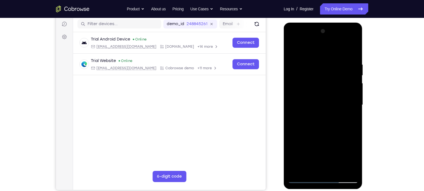
click at [304, 178] on div at bounding box center [323, 105] width 70 height 156
drag, startPoint x: 345, startPoint y: 83, endPoint x: 338, endPoint y: 167, distance: 84.0
click at [338, 167] on div at bounding box center [323, 105] width 70 height 156
drag, startPoint x: 341, startPoint y: 66, endPoint x: 324, endPoint y: 155, distance: 90.3
click at [324, 155] on div at bounding box center [323, 105] width 70 height 156
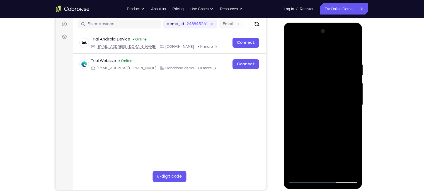
drag, startPoint x: 321, startPoint y: 73, endPoint x: 313, endPoint y: 168, distance: 96.0
click at [313, 168] on div at bounding box center [323, 105] width 70 height 156
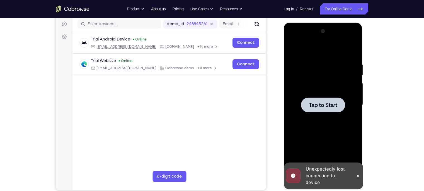
click at [338, 110] on div at bounding box center [323, 104] width 44 height 15
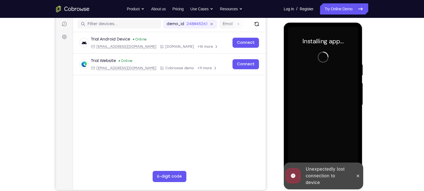
click at [321, 178] on div "Unexpectedly lost connection to device" at bounding box center [328, 176] width 49 height 25
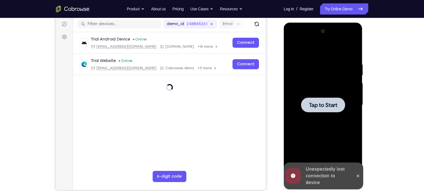
click at [331, 105] on span "Tap to Start" at bounding box center [323, 105] width 28 height 6
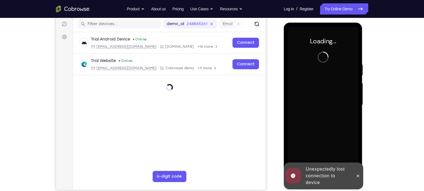
click at [351, 172] on div "Unexpectedly lost connection to device" at bounding box center [328, 176] width 49 height 25
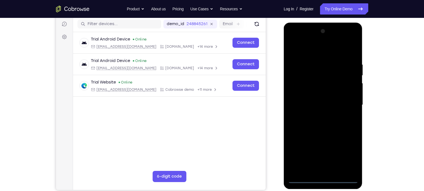
click at [323, 179] on div at bounding box center [323, 105] width 70 height 156
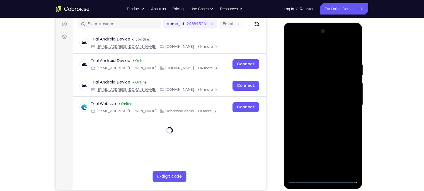
click at [349, 156] on div at bounding box center [323, 105] width 70 height 156
click at [317, 51] on div at bounding box center [323, 105] width 70 height 156
click at [348, 102] on div at bounding box center [323, 105] width 70 height 156
click at [316, 113] on div at bounding box center [323, 105] width 70 height 156
click at [319, 100] on div at bounding box center [323, 105] width 70 height 156
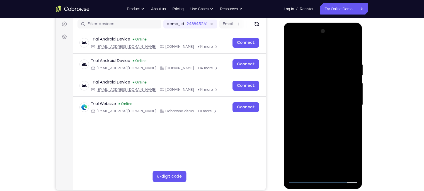
click at [321, 93] on div at bounding box center [323, 105] width 70 height 156
click at [315, 103] on div at bounding box center [323, 105] width 70 height 156
click at [340, 121] on div at bounding box center [323, 105] width 70 height 156
click at [323, 122] on div at bounding box center [323, 105] width 70 height 156
click at [314, 128] on div at bounding box center [323, 105] width 70 height 156
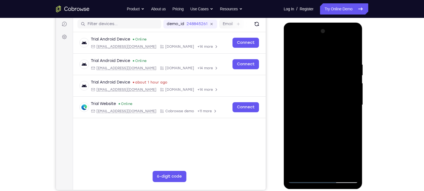
click at [314, 126] on div at bounding box center [323, 105] width 70 height 156
click at [324, 121] on div at bounding box center [323, 105] width 70 height 156
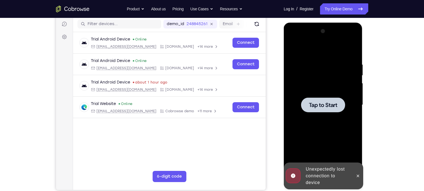
click at [324, 176] on div "Unexpectedly lost connection to device" at bounding box center [328, 176] width 49 height 25
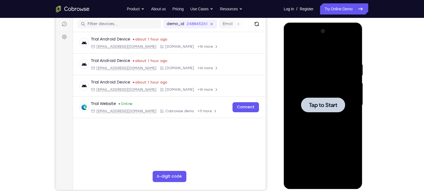
click at [319, 100] on div at bounding box center [323, 104] width 44 height 15
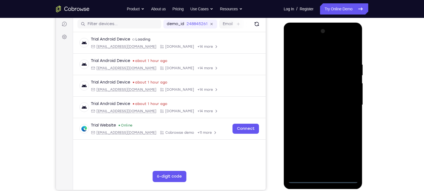
click at [324, 177] on div at bounding box center [323, 105] width 70 height 156
click at [348, 155] on div at bounding box center [323, 105] width 70 height 156
click at [318, 53] on div at bounding box center [323, 105] width 70 height 156
click at [345, 101] on div at bounding box center [323, 105] width 70 height 156
click at [316, 115] on div at bounding box center [323, 105] width 70 height 156
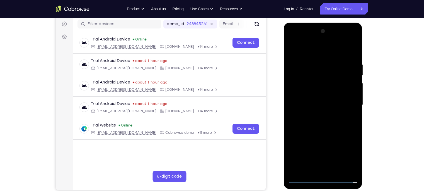
click at [309, 96] on div at bounding box center [323, 105] width 70 height 156
click at [312, 92] on div at bounding box center [323, 105] width 70 height 156
click at [343, 105] on div at bounding box center [323, 105] width 70 height 156
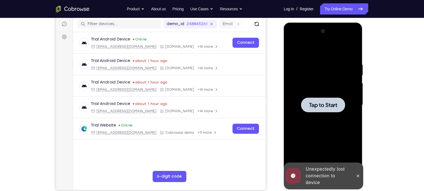
click at [328, 176] on div "Unexpectedly lost connection to device" at bounding box center [328, 176] width 49 height 25
